Goal: Task Accomplishment & Management: Complete application form

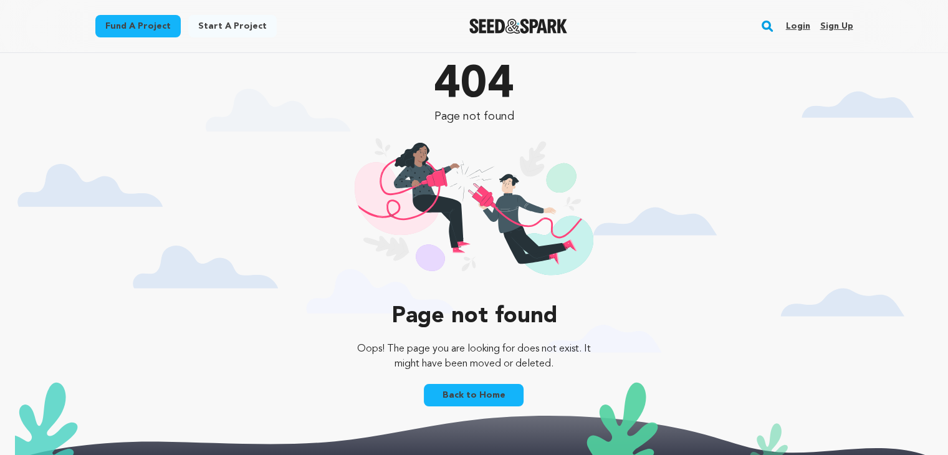
click at [839, 22] on link "Sign up" at bounding box center [836, 26] width 33 height 20
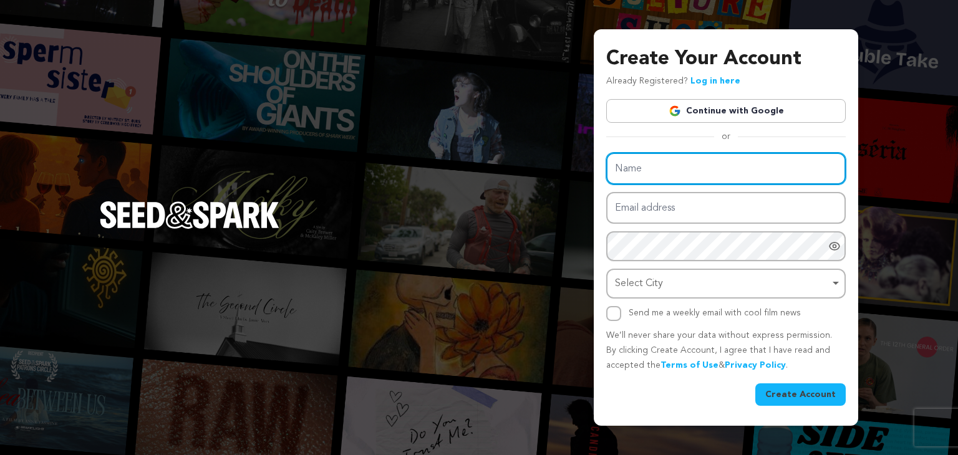
click at [686, 166] on input "Name" at bounding box center [725, 169] width 239 height 32
type input "[PERSON_NAME]"
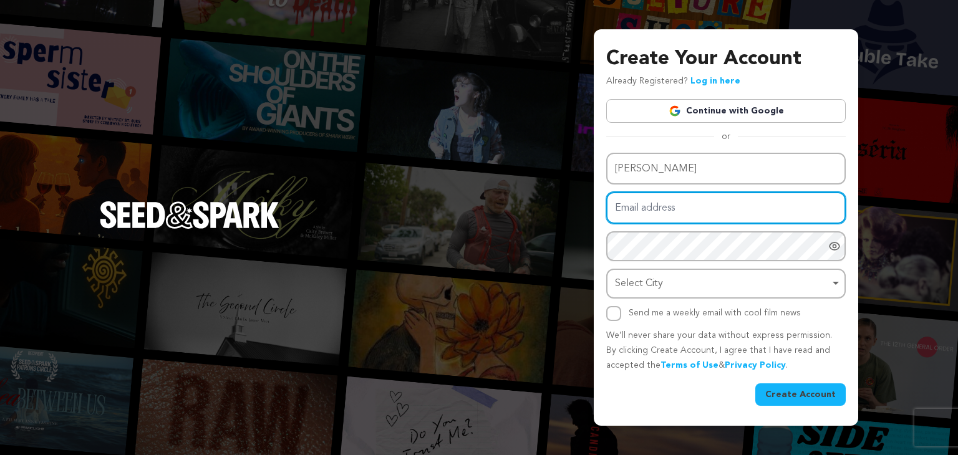
click at [668, 210] on input "Email address" at bounding box center [725, 208] width 239 height 32
type input "[EMAIL_ADDRESS][DOMAIN_NAME]"
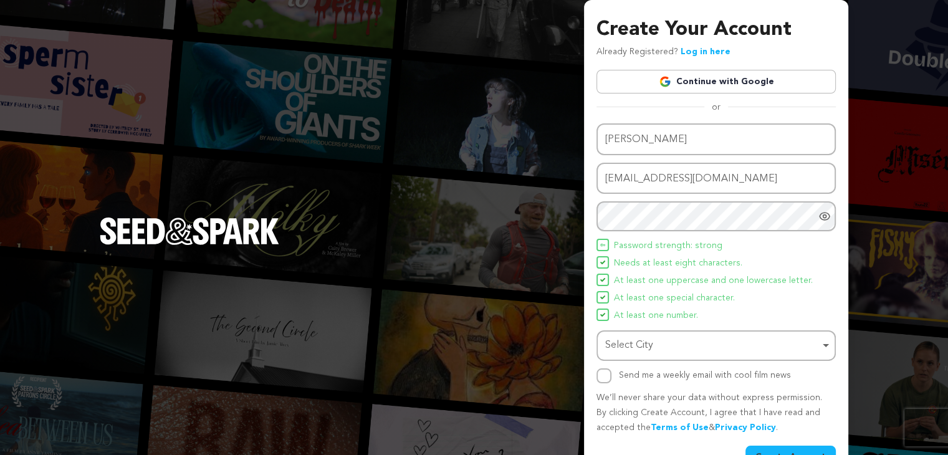
click at [649, 280] on span "At least one uppercase and one lowercase letter." at bounding box center [713, 281] width 199 height 15
click at [637, 342] on div "Select City Remove item" at bounding box center [712, 346] width 214 height 18
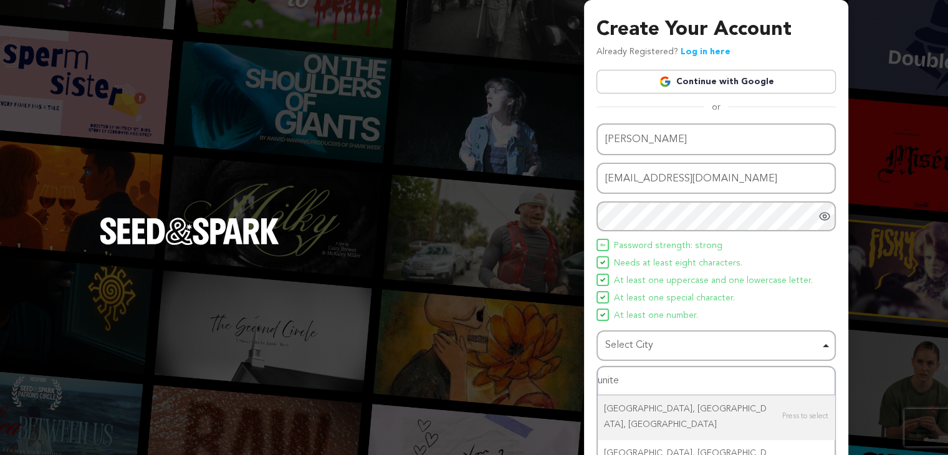
type input "united"
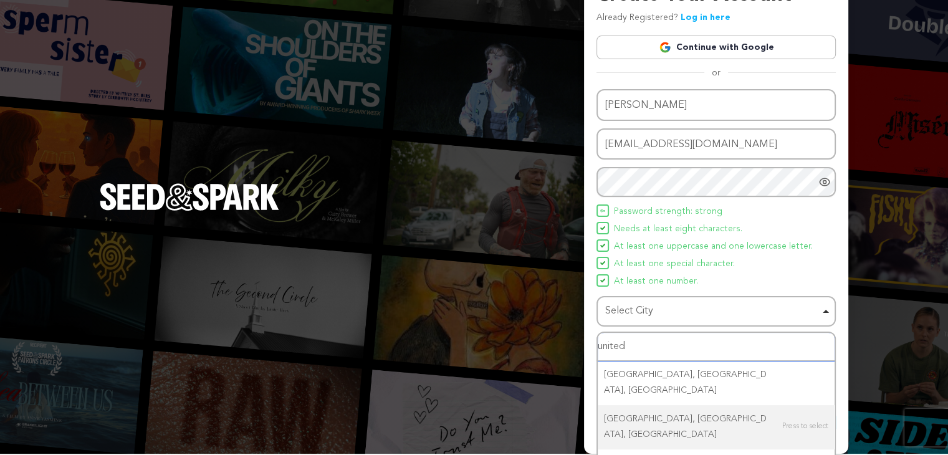
scroll to position [52, 0]
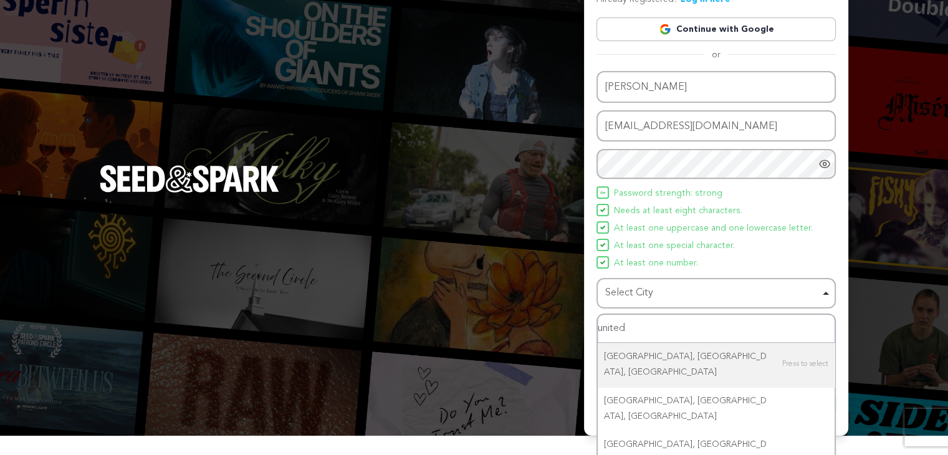
click at [669, 325] on input "united" at bounding box center [716, 329] width 237 height 28
type input "green"
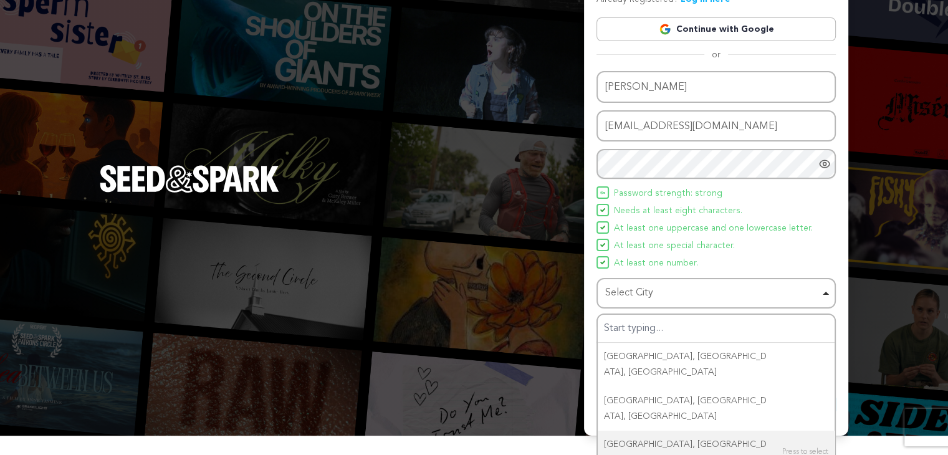
scroll to position [32, 0]
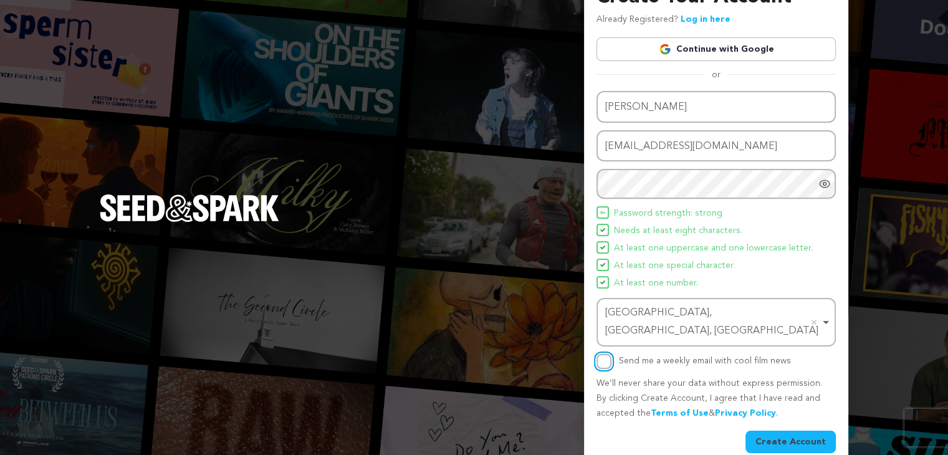
click at [606, 354] on input "Send me a weekly email with cool film news" at bounding box center [604, 361] width 15 height 15
checkbox input "true"
click at [771, 431] on button "Create Account" at bounding box center [791, 442] width 90 height 22
